Goal: Information Seeking & Learning: Learn about a topic

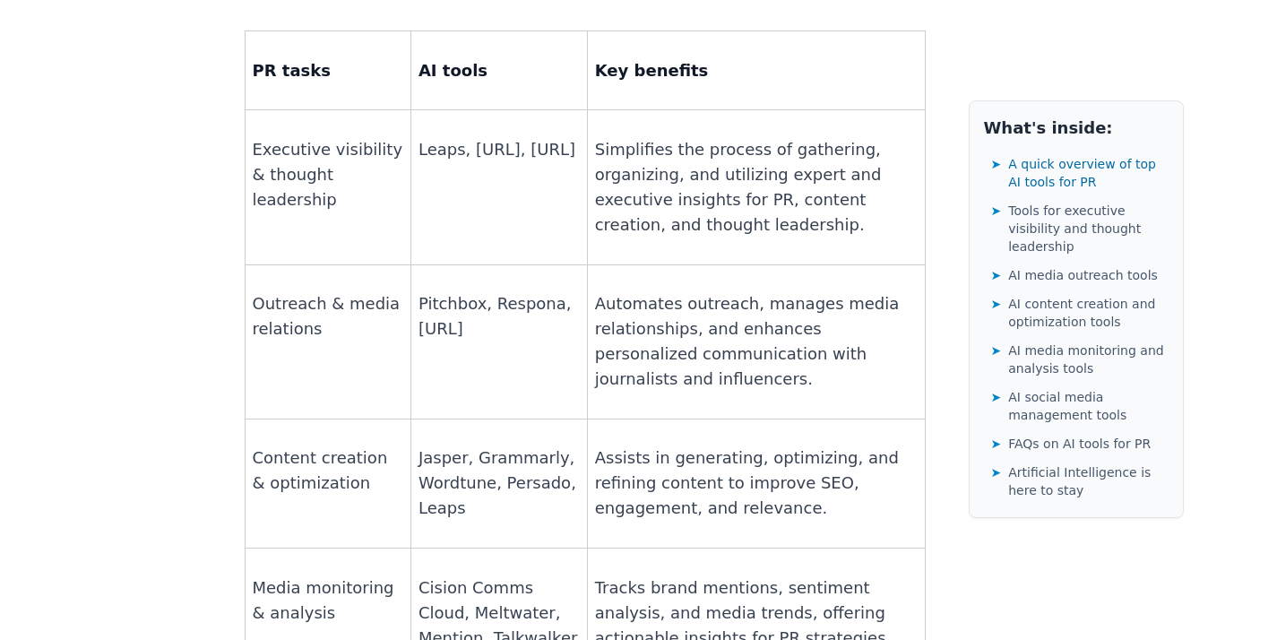
scroll to position [1489, 0]
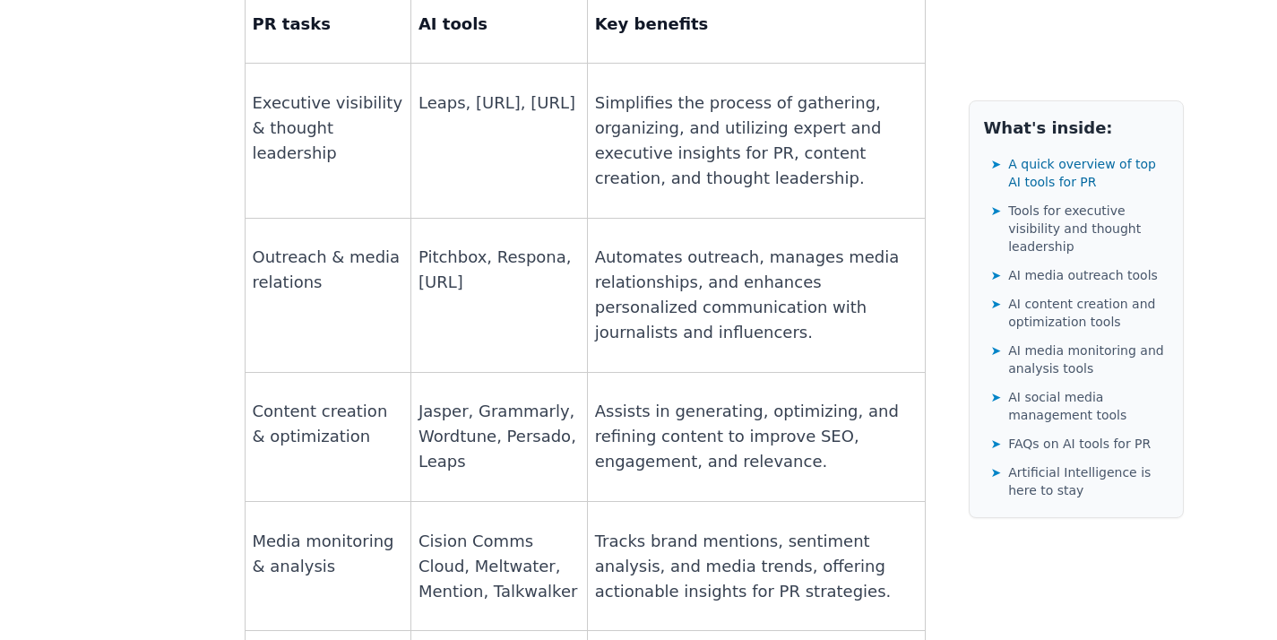
drag, startPoint x: 496, startPoint y: 137, endPoint x: 408, endPoint y: 136, distance: 87.8
click at [410, 218] on td "Pitchbox, Respona, [URL]" at bounding box center [498, 295] width 177 height 154
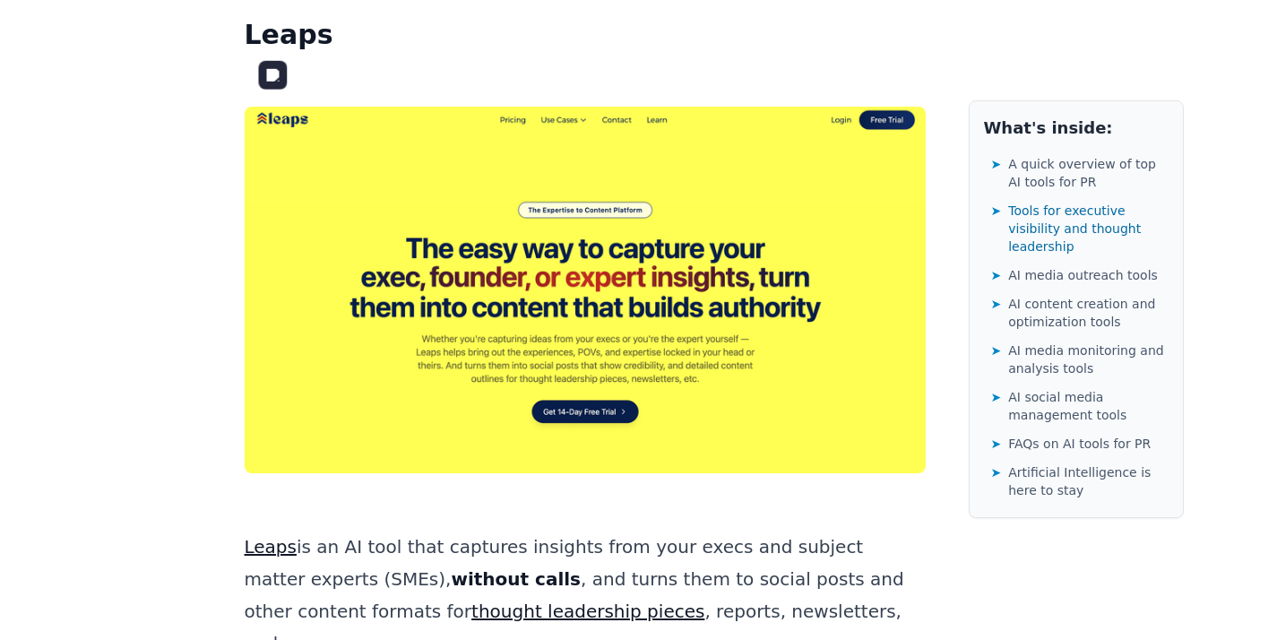
scroll to position [2903, 0]
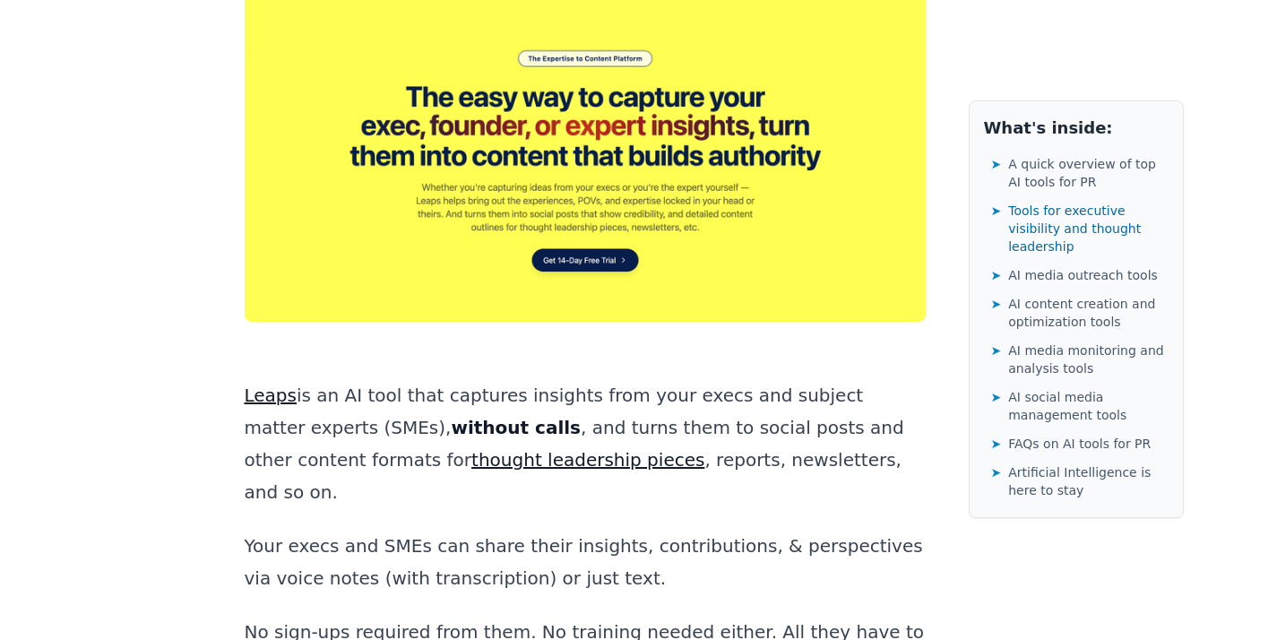
click at [260, 384] on link "Leaps" at bounding box center [271, 395] width 52 height 22
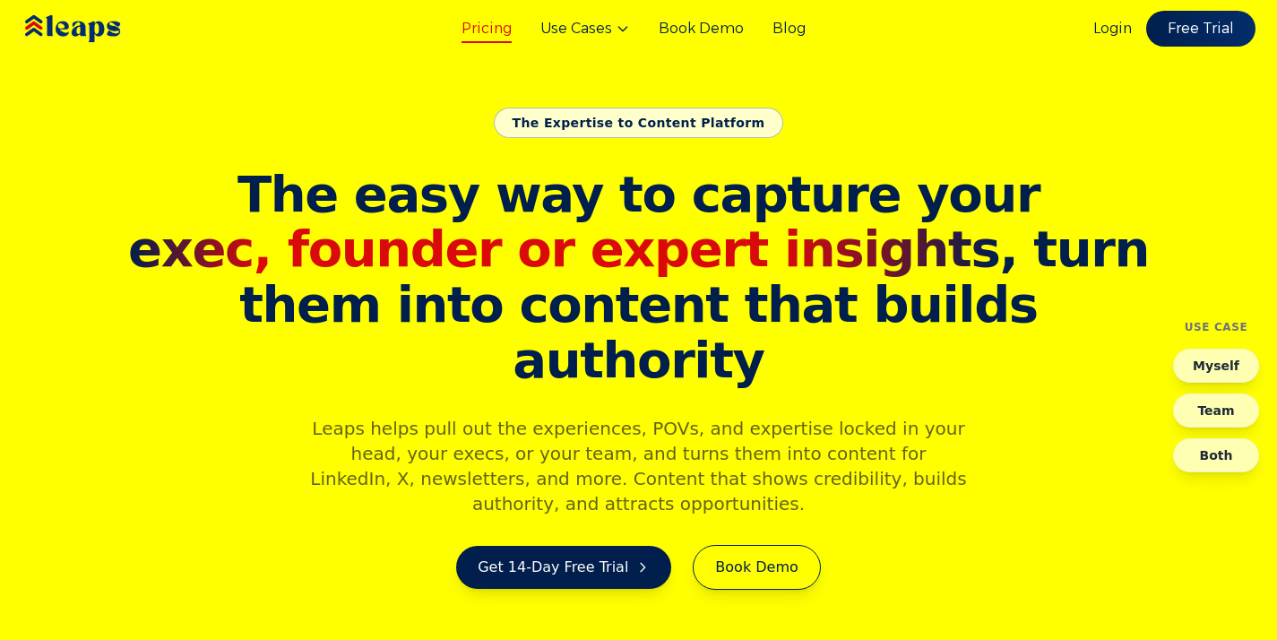
click at [509, 34] on link "Pricing" at bounding box center [487, 29] width 50 height 22
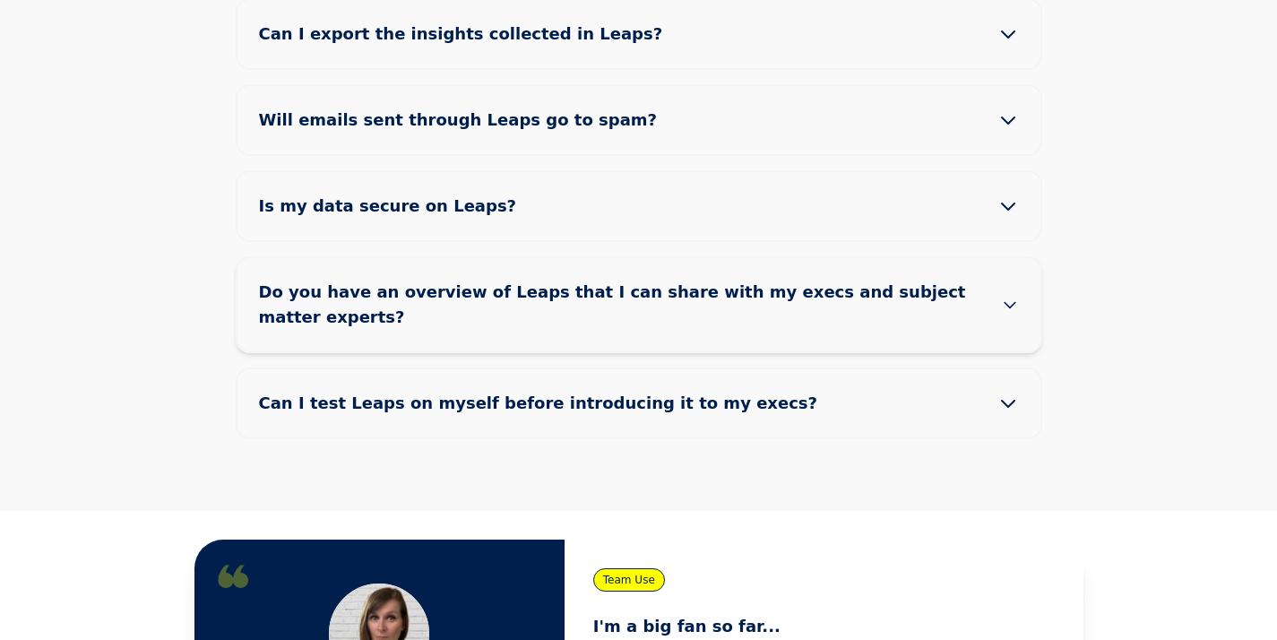
scroll to position [2046, 0]
